Goal: Task Accomplishment & Management: Manage account settings

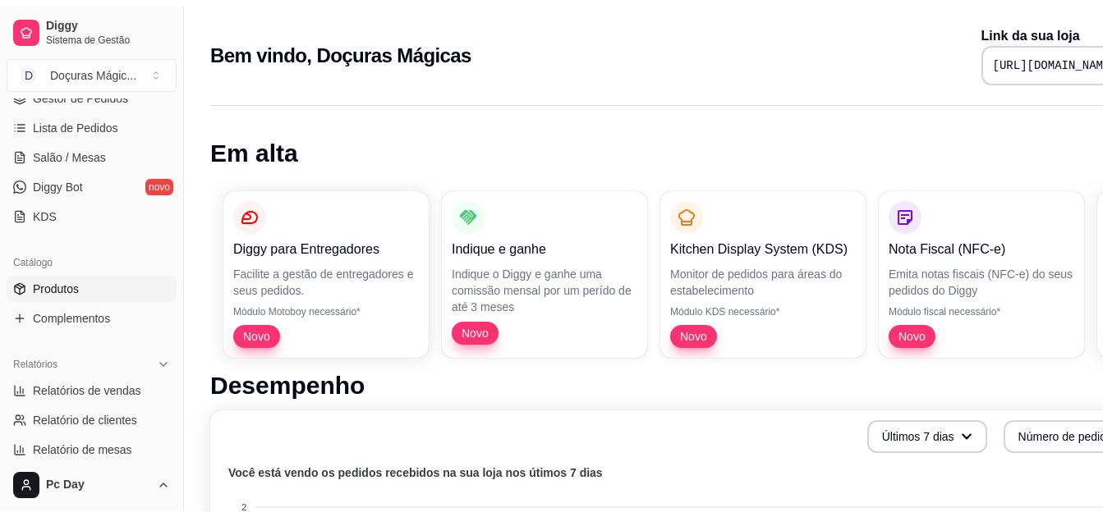
scroll to position [328, 0]
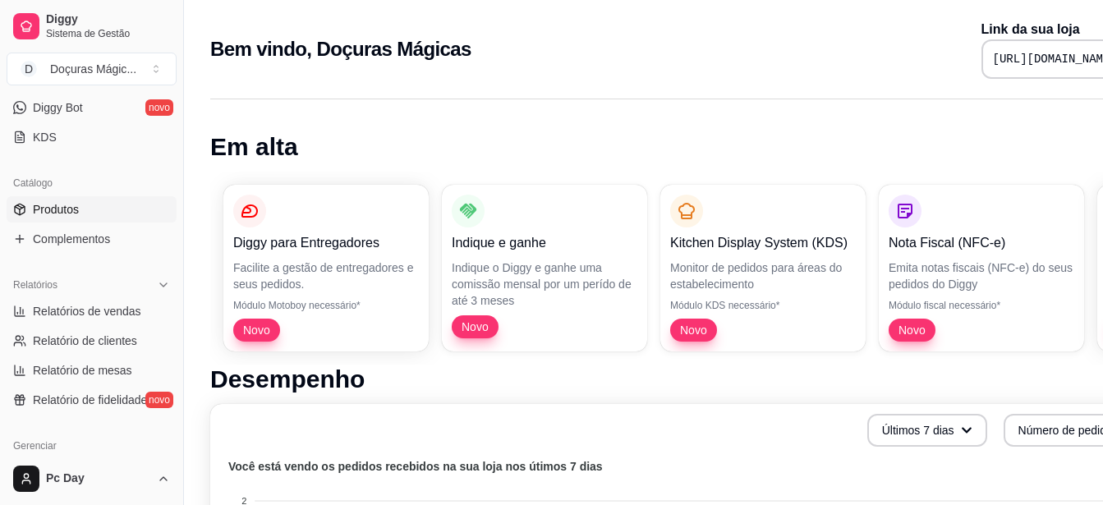
drag, startPoint x: 51, startPoint y: 218, endPoint x: 74, endPoint y: 214, distance: 23.2
click at [51, 217] on link "Produtos" at bounding box center [92, 209] width 170 height 26
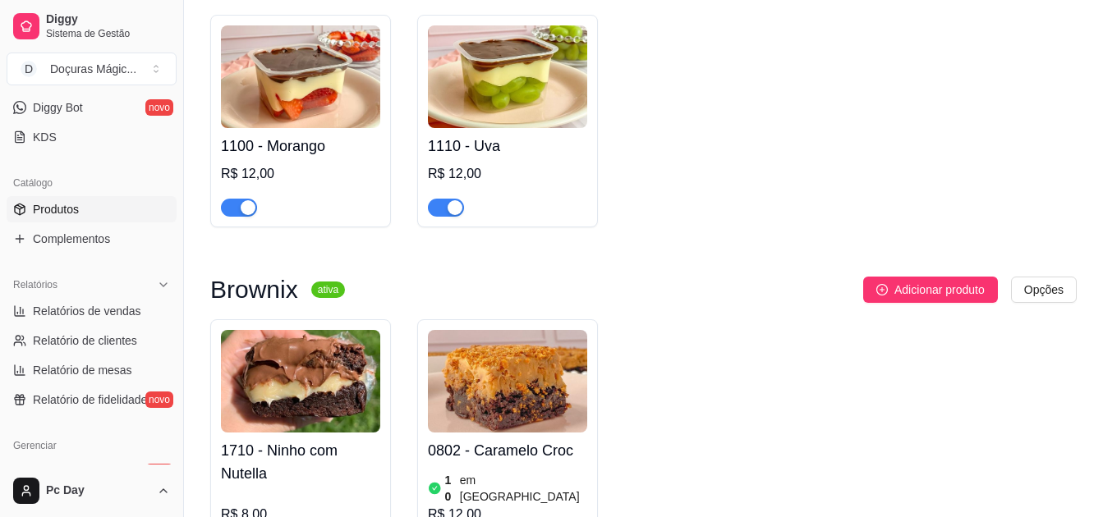
scroll to position [575, 0]
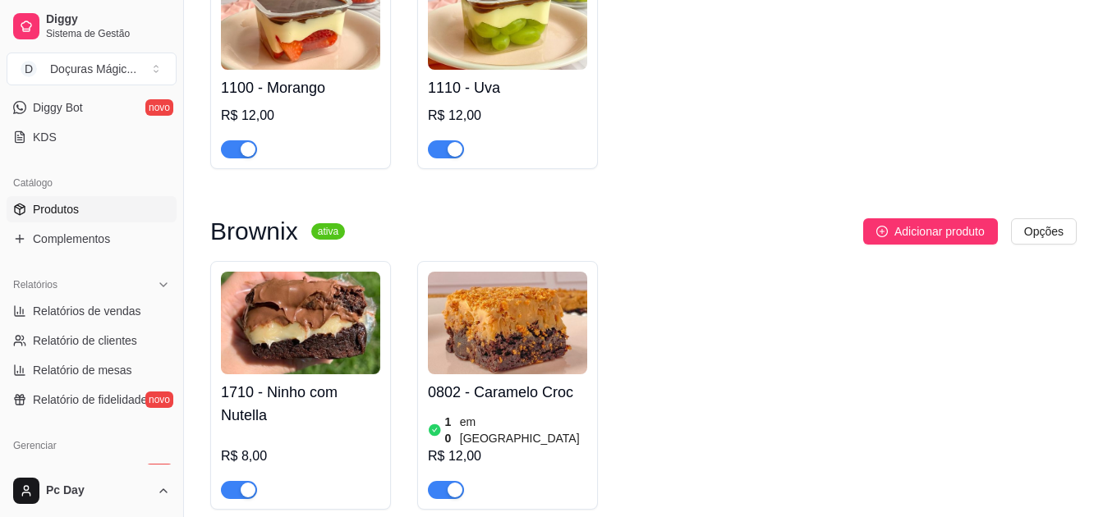
click at [306, 327] on img at bounding box center [300, 323] width 159 height 103
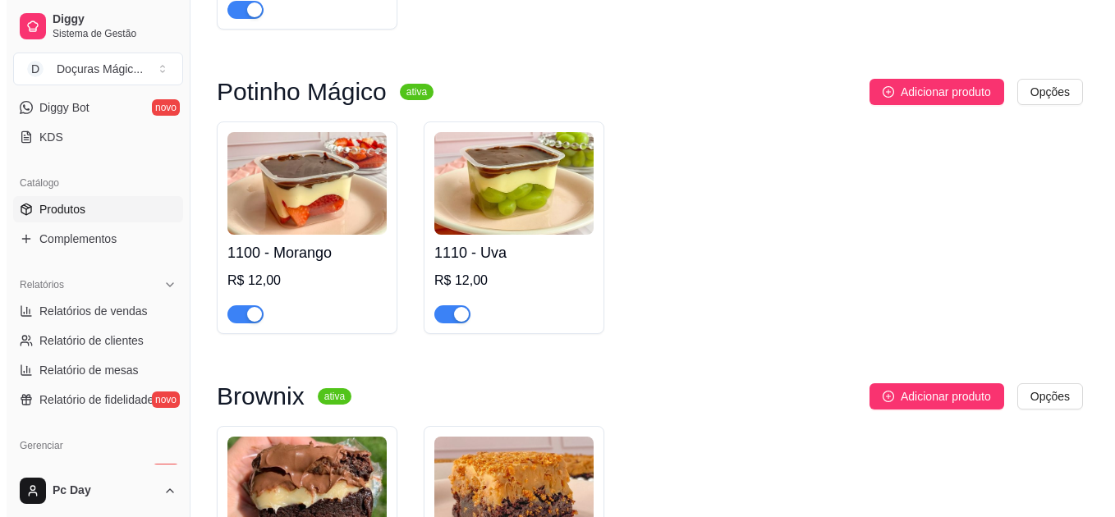
scroll to position [411, 0]
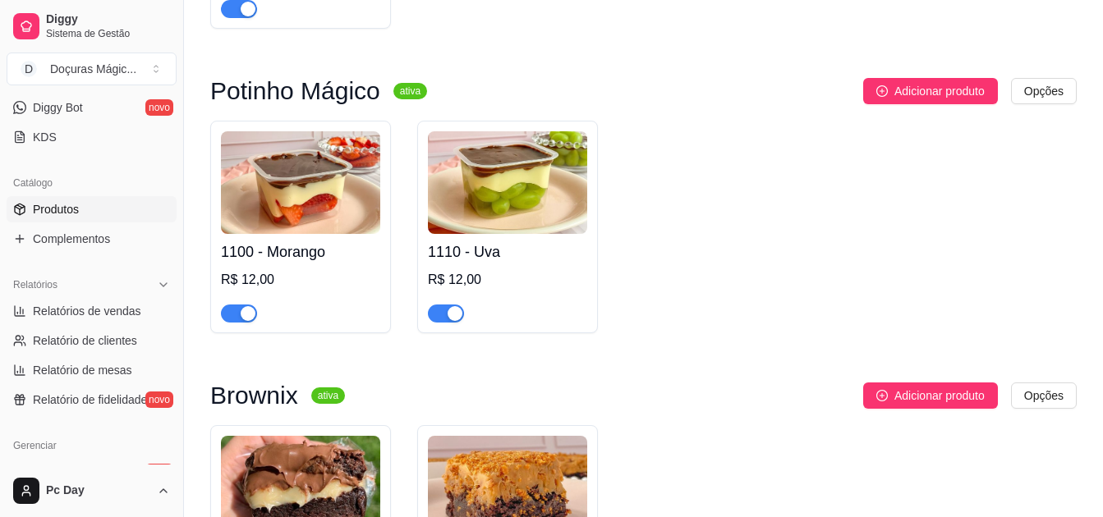
click at [319, 221] on img at bounding box center [300, 182] width 159 height 103
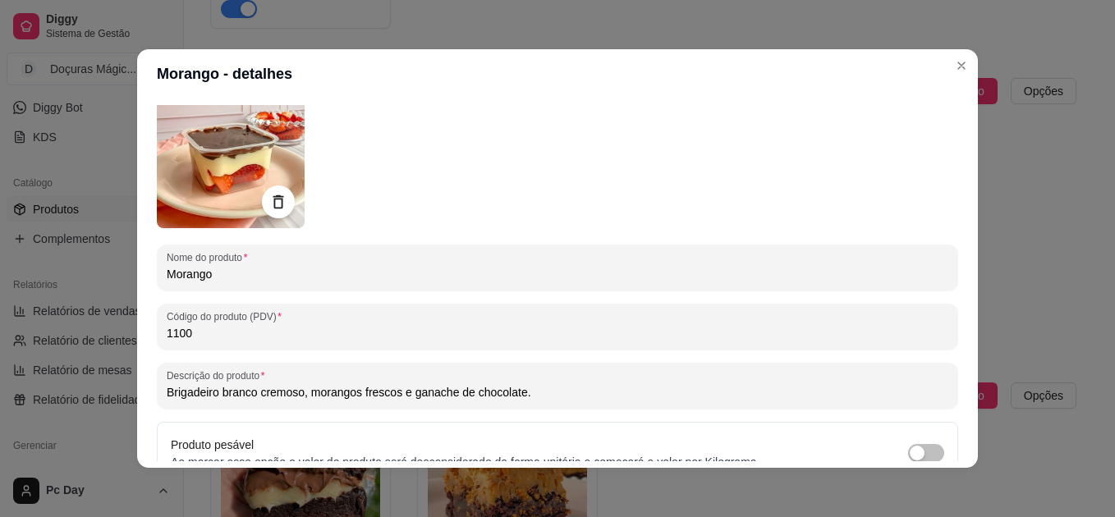
scroll to position [164, 0]
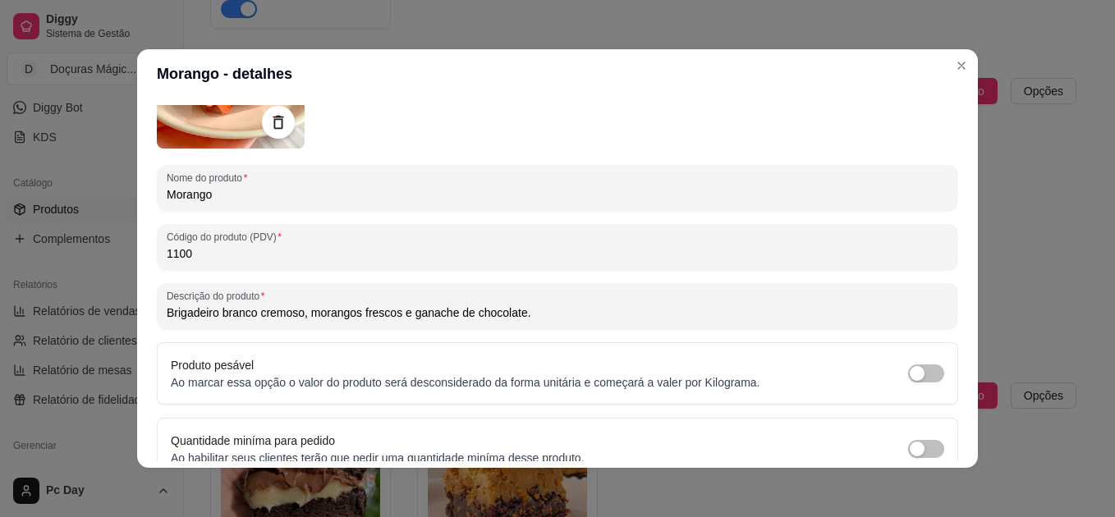
click at [445, 315] on input "Brigadeiro branco cremoso, morangos frescos e ganache de chocolate." at bounding box center [558, 313] width 782 height 16
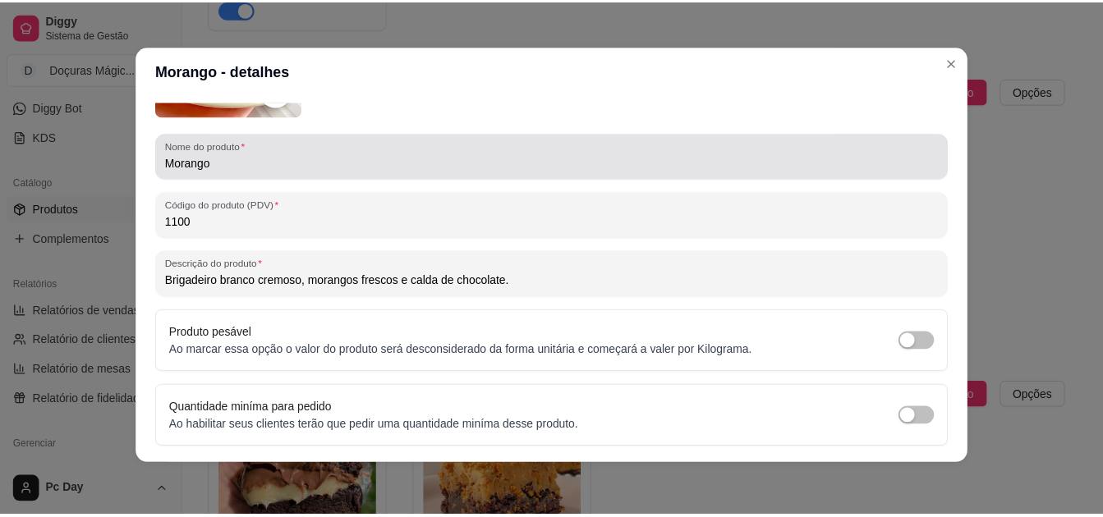
scroll to position [243, 0]
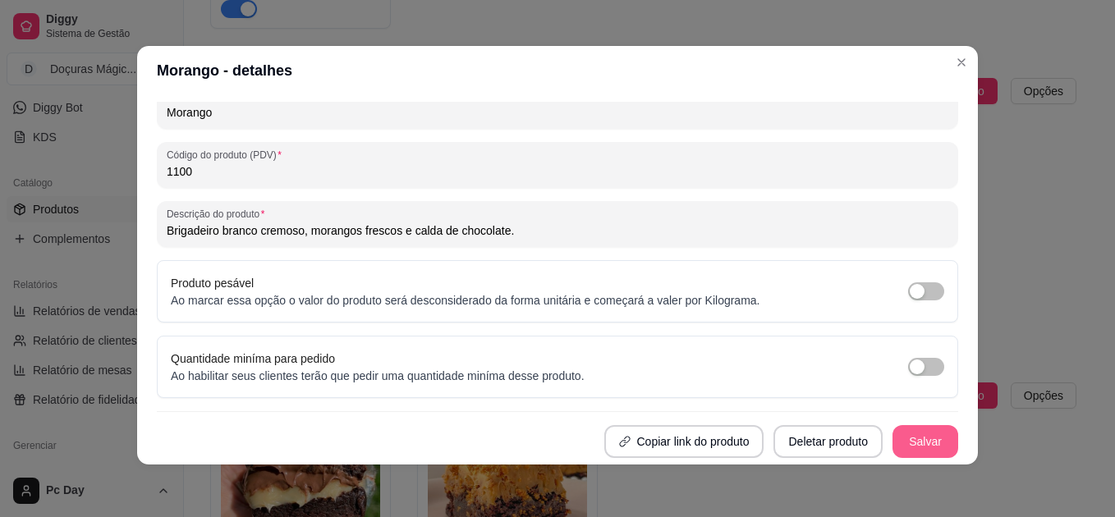
type input "Brigadeiro branco cremoso, morangos frescos e calda de chocolate."
click at [924, 438] on button "Salvar" at bounding box center [926, 442] width 64 height 32
click at [908, 430] on button "Salvar" at bounding box center [926, 441] width 66 height 33
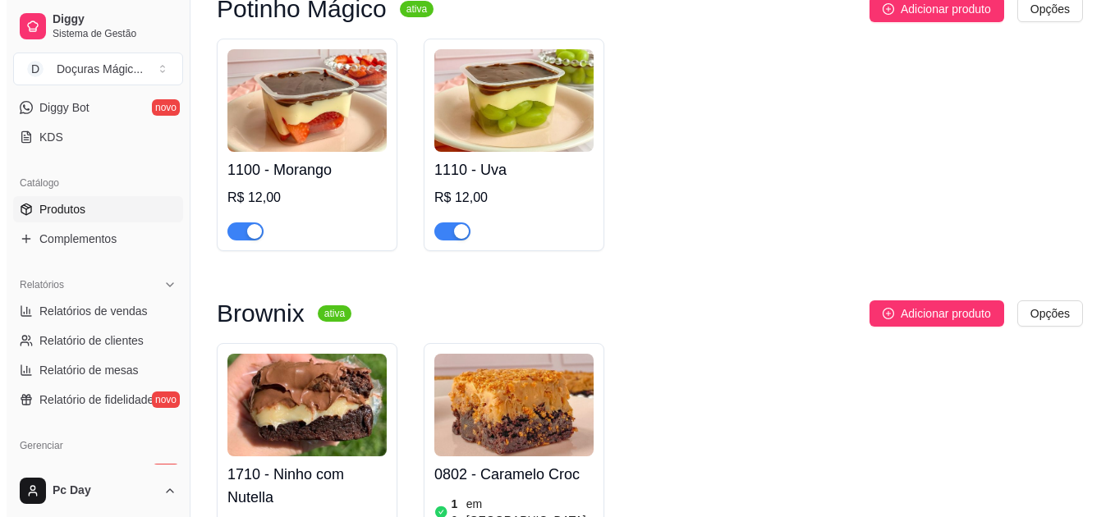
scroll to position [575, 0]
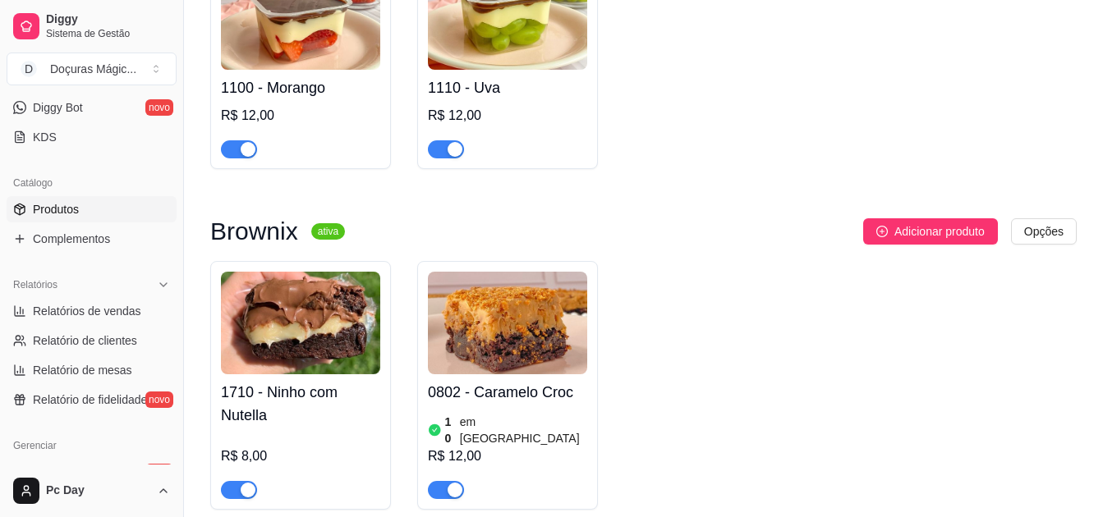
click at [316, 127] on div at bounding box center [300, 142] width 159 height 33
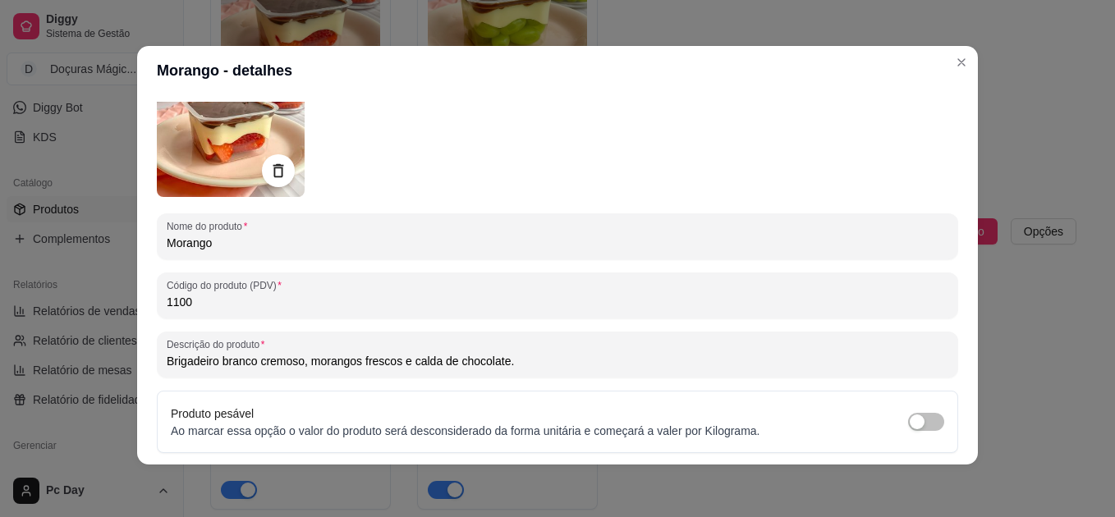
scroll to position [0, 0]
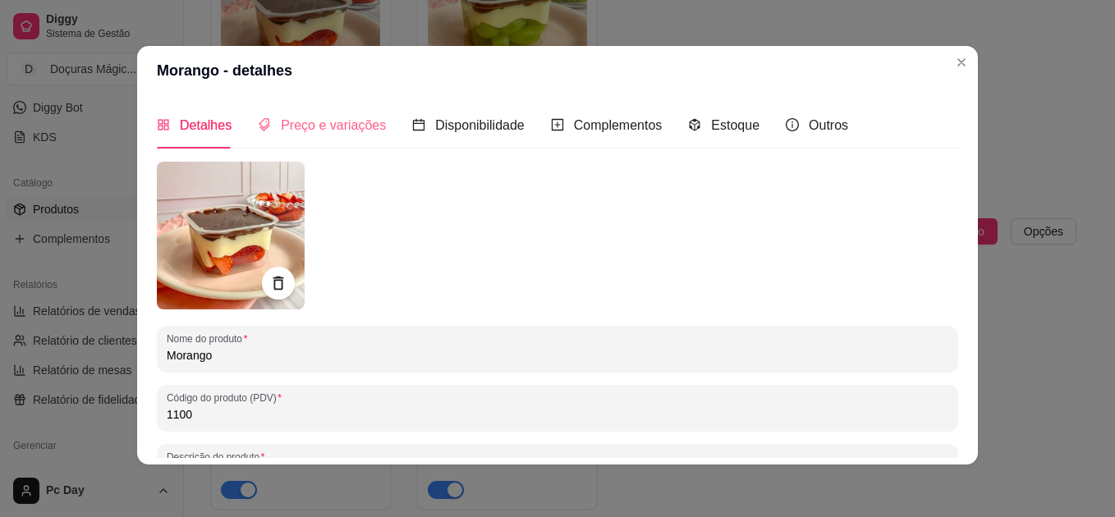
click at [308, 136] on div "Preço e variações" at bounding box center [322, 125] width 128 height 47
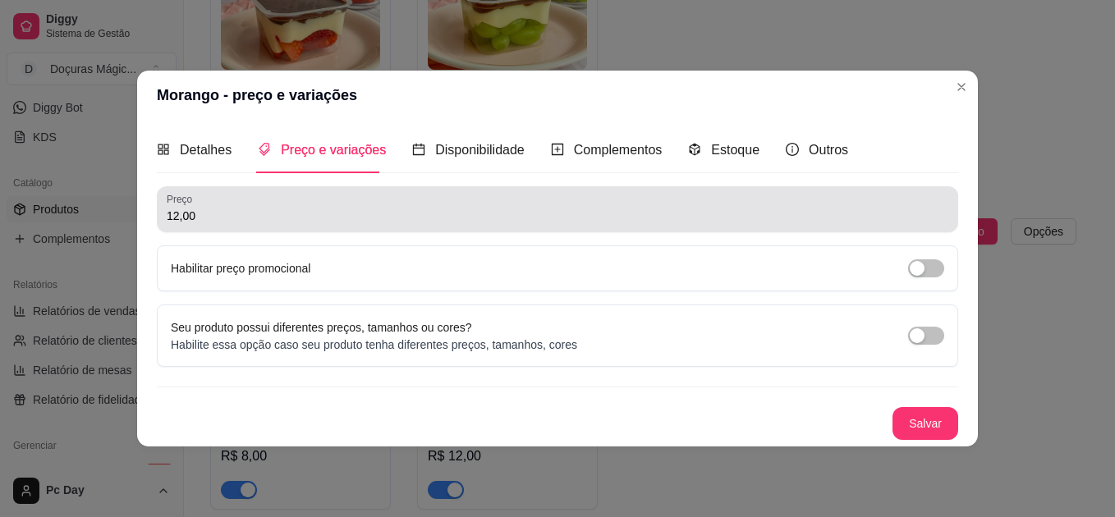
click at [229, 197] on div "12,00" at bounding box center [558, 209] width 782 height 33
click at [227, 195] on div "12,00" at bounding box center [558, 209] width 782 height 33
click at [226, 193] on div "12,00" at bounding box center [558, 209] width 782 height 33
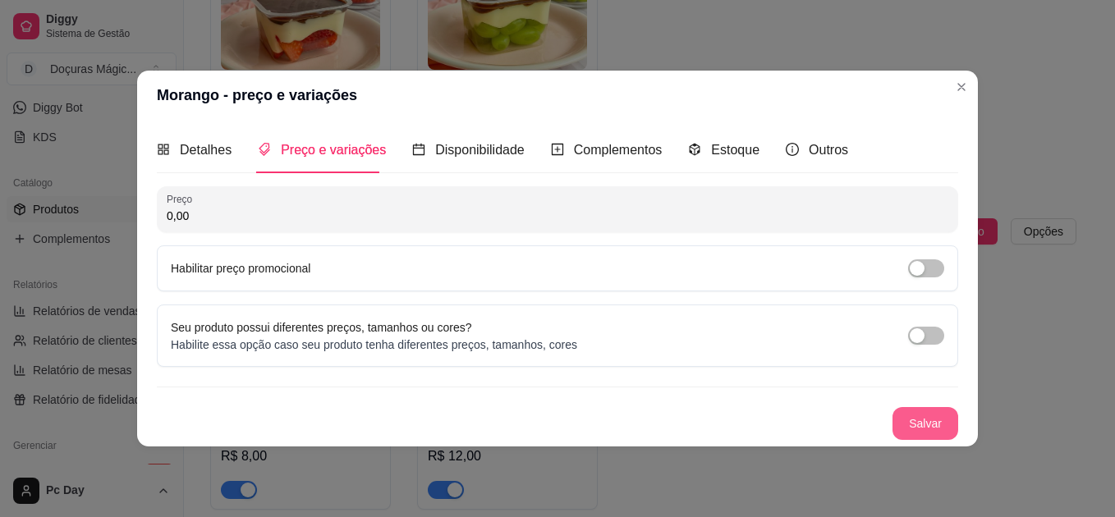
type input "0,00"
click at [932, 416] on button "Salvar" at bounding box center [926, 424] width 64 height 32
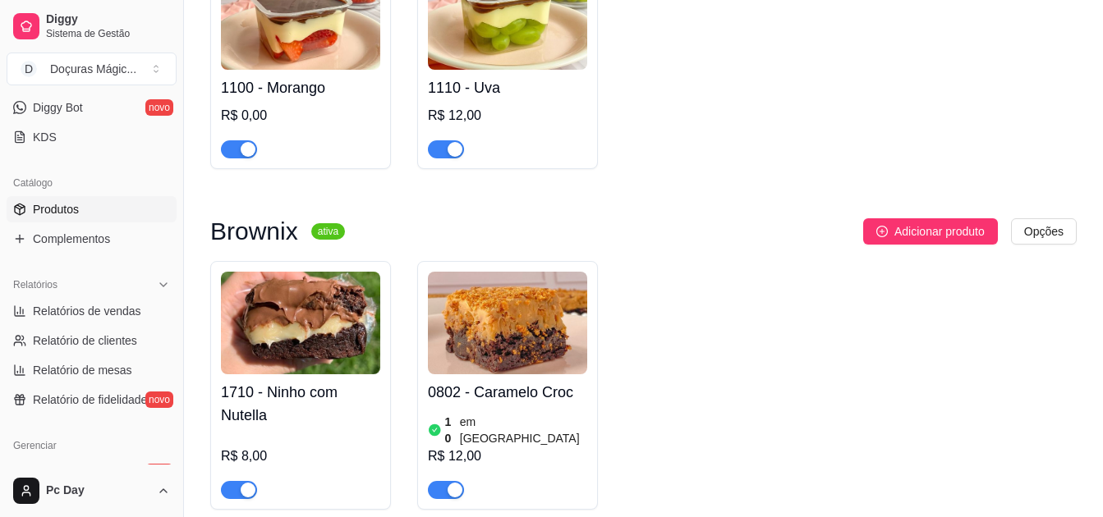
click at [563, 41] on img at bounding box center [507, 18] width 159 height 103
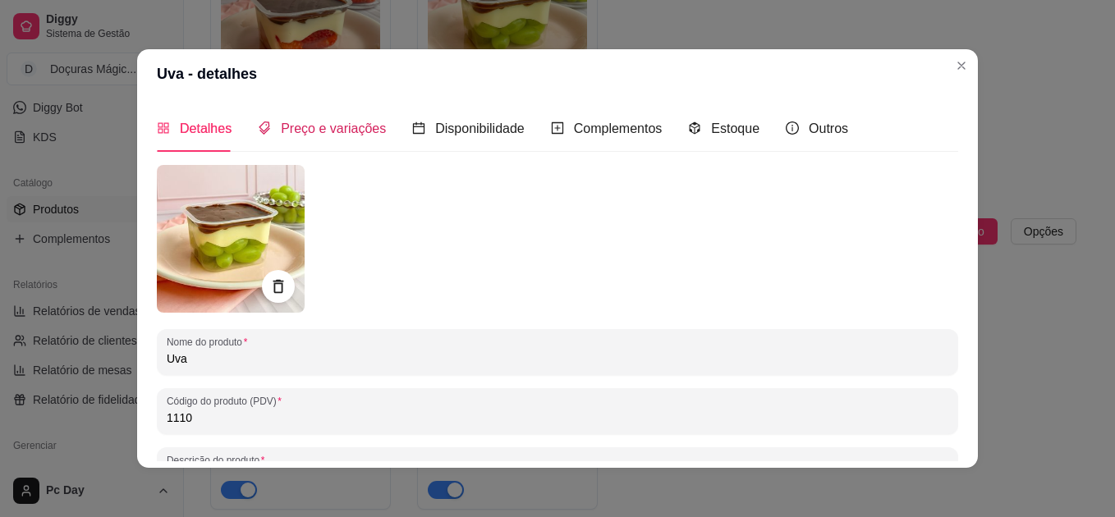
drag, startPoint x: 303, startPoint y: 131, endPoint x: 300, endPoint y: 170, distance: 39.6
click at [304, 131] on span "Preço e variações" at bounding box center [333, 129] width 105 height 14
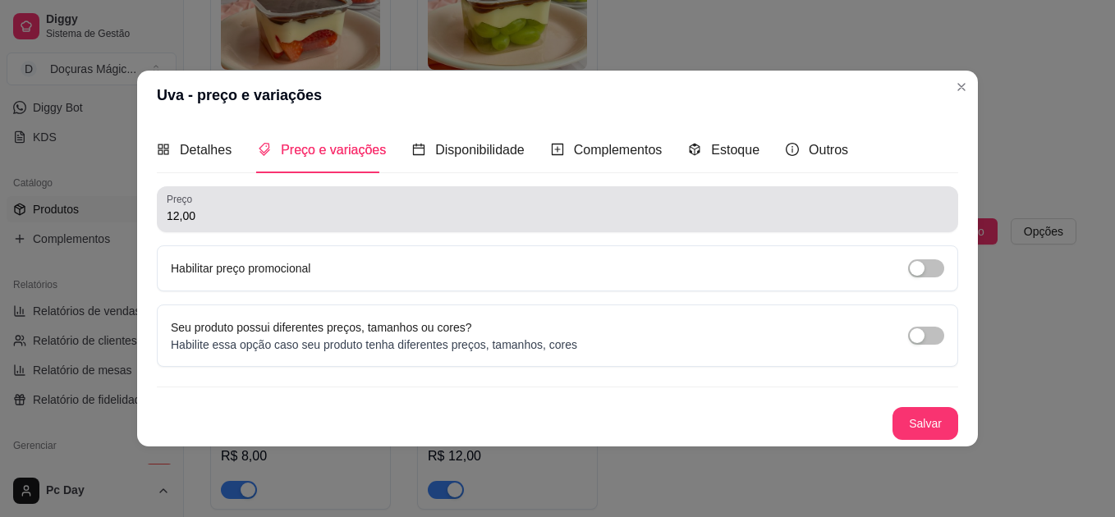
click at [267, 227] on div "Preço 12,00" at bounding box center [558, 209] width 802 height 46
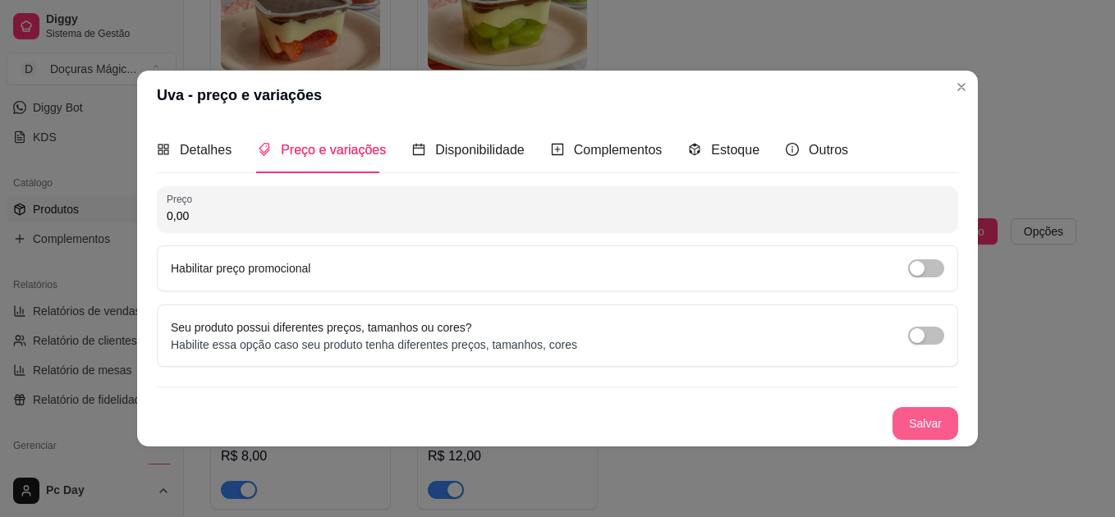
type input "0,00"
click at [917, 425] on button "Salvar" at bounding box center [926, 423] width 66 height 33
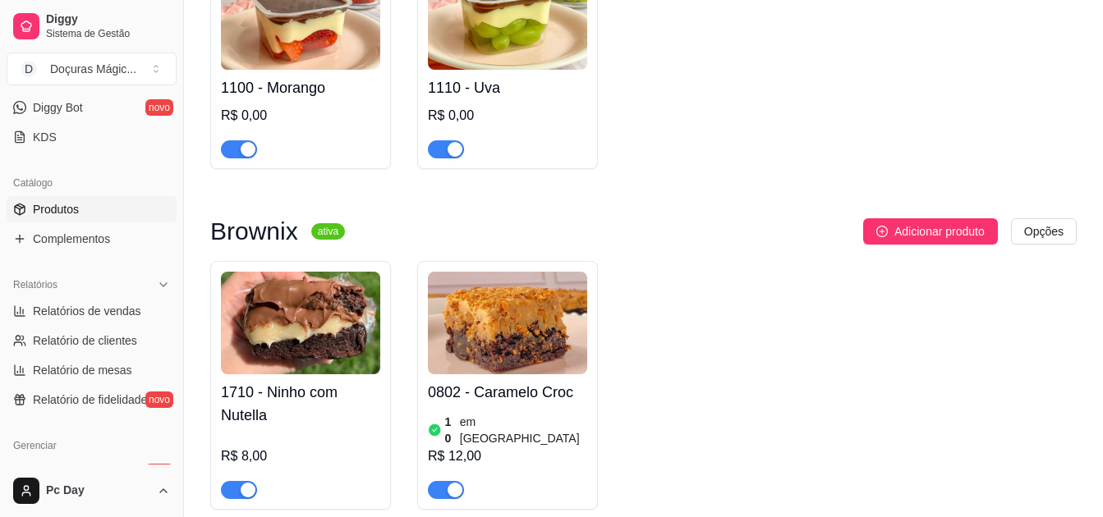
click at [350, 319] on img at bounding box center [300, 323] width 159 height 103
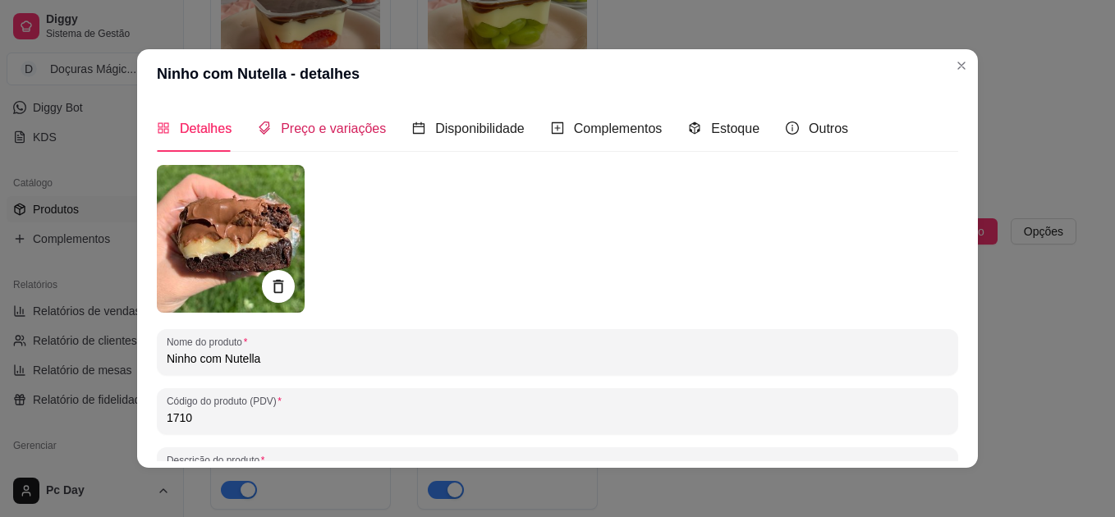
click at [315, 130] on span "Preço e variações" at bounding box center [333, 129] width 105 height 14
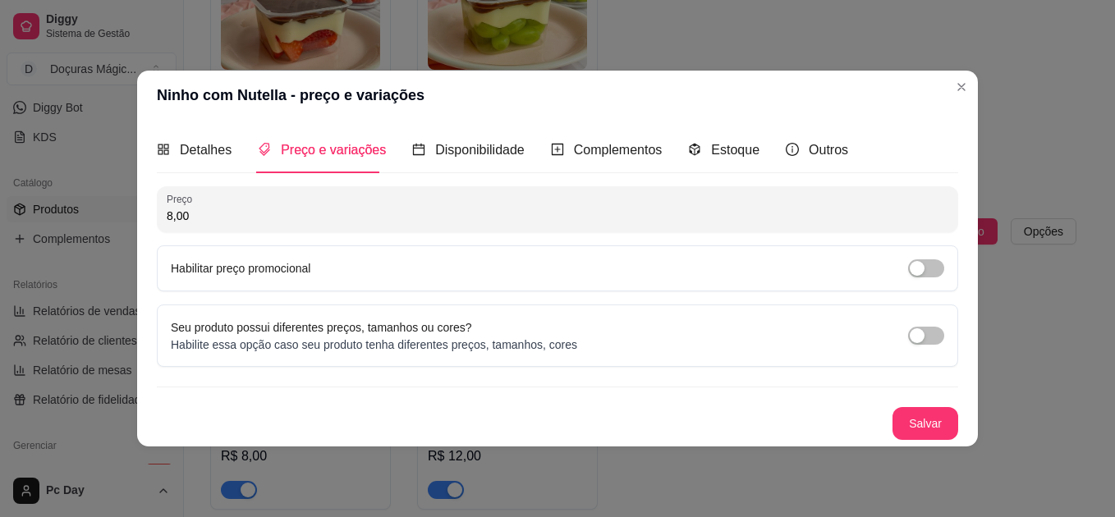
click at [287, 213] on input "8,00" at bounding box center [558, 216] width 782 height 16
type input "0,00"
click at [926, 439] on button "Salvar" at bounding box center [926, 424] width 64 height 32
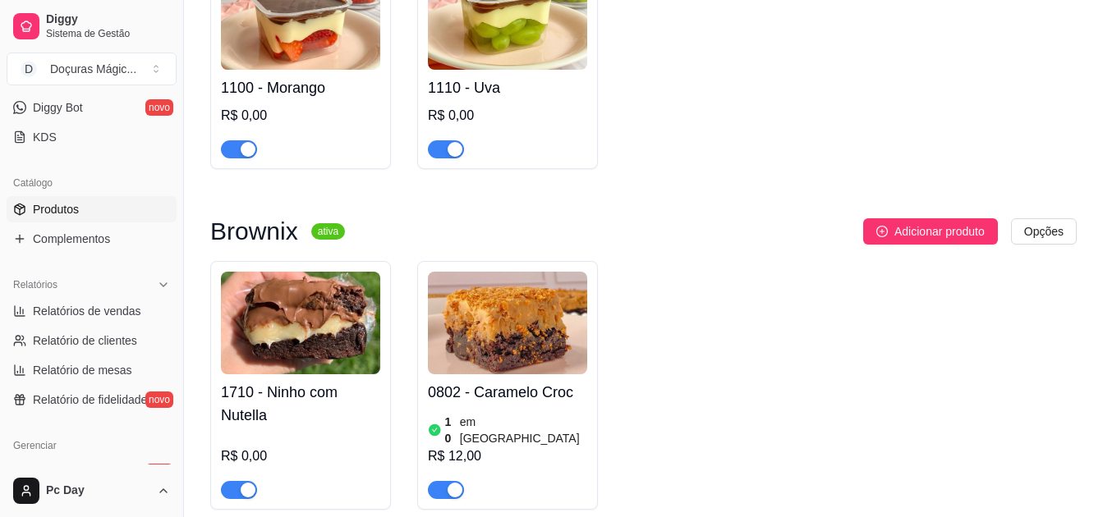
click at [527, 318] on img at bounding box center [507, 323] width 159 height 103
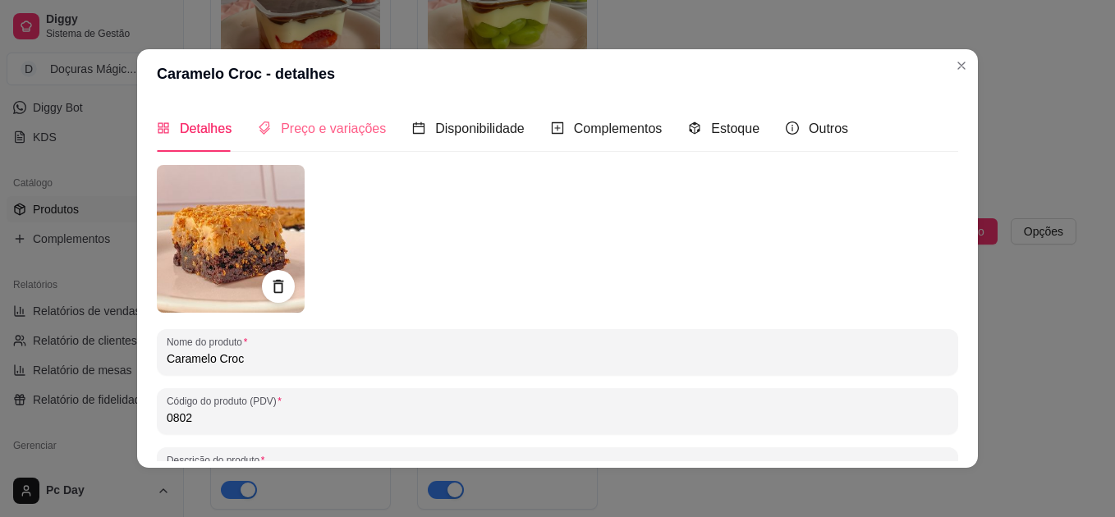
click at [331, 121] on div "Preço e variações" at bounding box center [322, 128] width 128 height 47
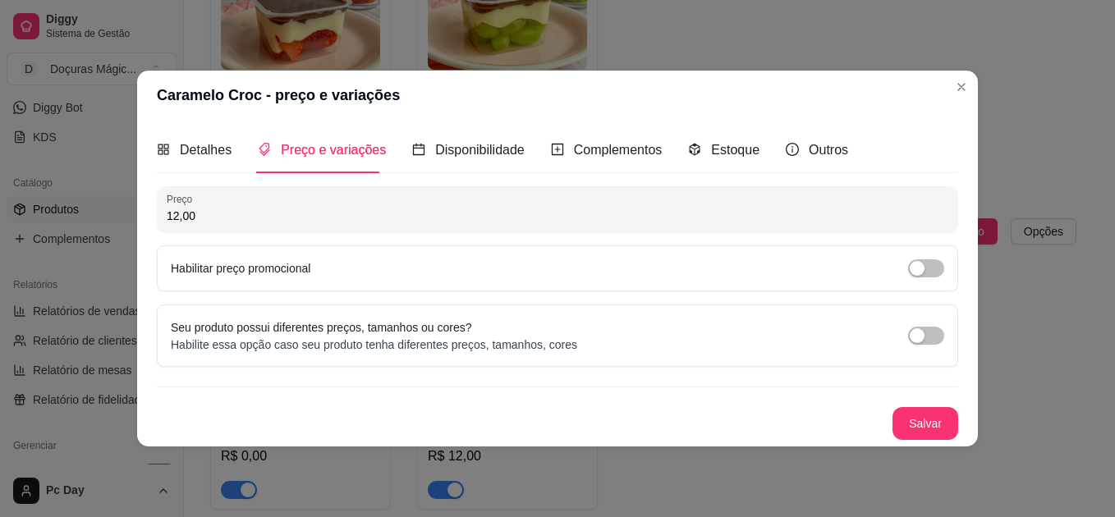
click at [306, 214] on input "12,00" at bounding box center [558, 216] width 782 height 16
type input "0,00"
click at [916, 423] on button "Salvar" at bounding box center [926, 423] width 66 height 33
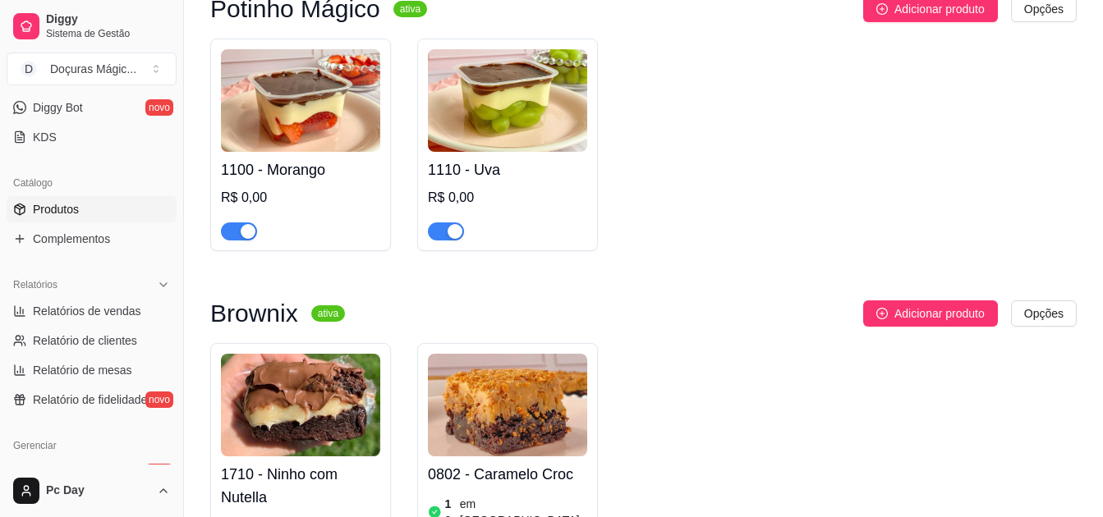
scroll to position [657, 0]
